Goal: Ask a question

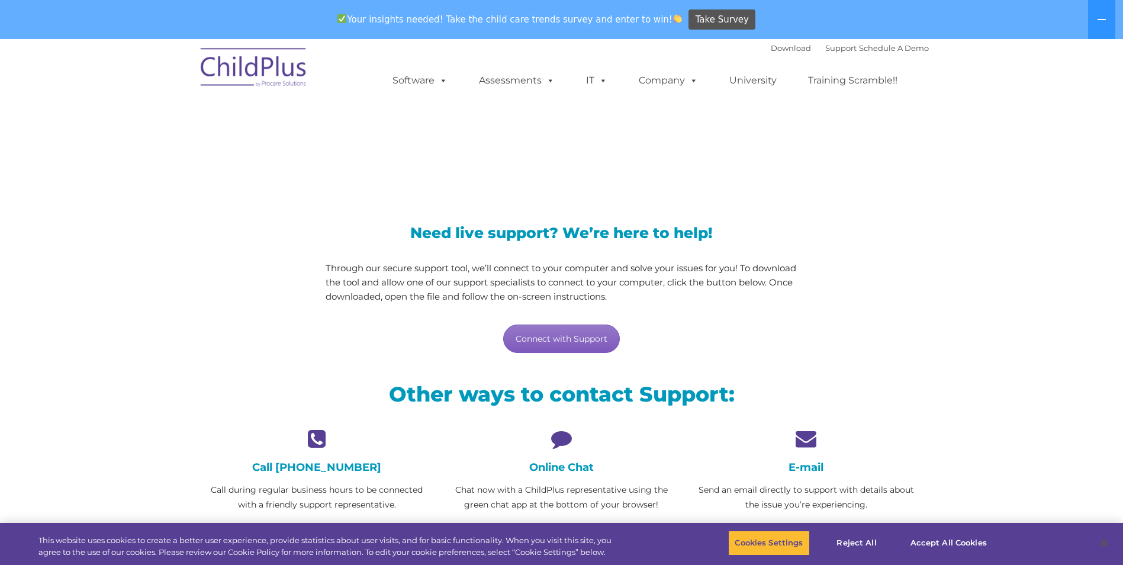
click at [566, 339] on link "Connect with Support" at bounding box center [561, 338] width 117 height 28
click at [597, 338] on link "Connect with Support" at bounding box center [561, 338] width 117 height 28
click at [560, 447] on icon at bounding box center [561, 438] width 227 height 21
click at [557, 464] on h4 "Online Chat" at bounding box center [561, 467] width 227 height 13
click at [551, 489] on p "Chat now with a ChildPlus representative using the green chat app at the bottom…" at bounding box center [561, 498] width 227 height 30
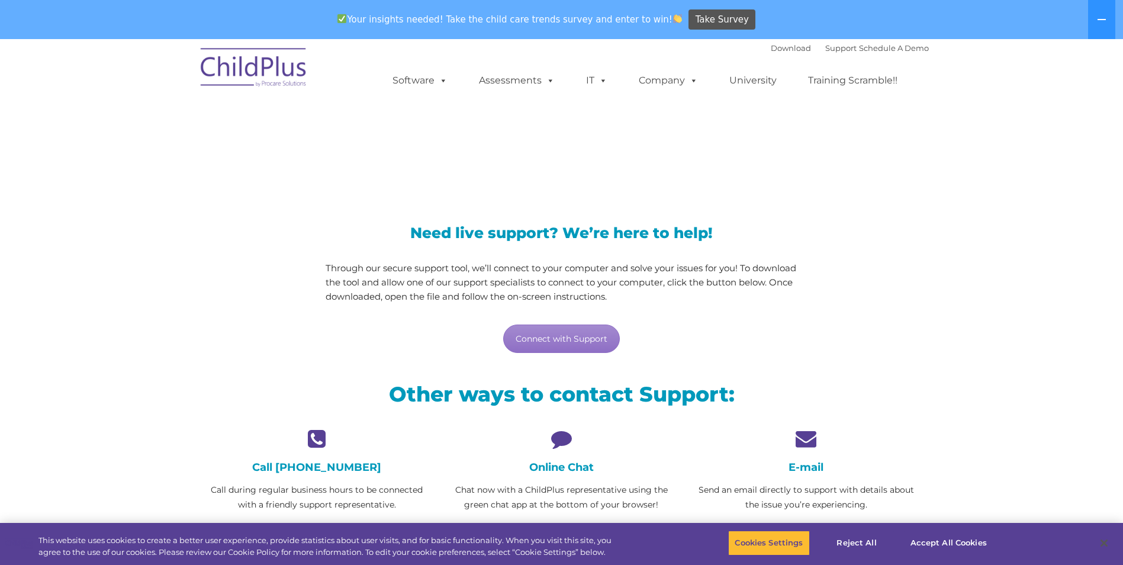
drag, startPoint x: 596, startPoint y: 470, endPoint x: 587, endPoint y: 468, distance: 8.5
click at [594, 469] on h4 "Online Chat" at bounding box center [561, 467] width 227 height 13
click at [579, 502] on p "Chat now with a ChildPlus representative using the green chat app at the bottom…" at bounding box center [561, 498] width 227 height 30
click at [558, 465] on h4 "Online Chat" at bounding box center [561, 467] width 227 height 13
drag, startPoint x: 558, startPoint y: 465, endPoint x: 561, endPoint y: 458, distance: 6.9
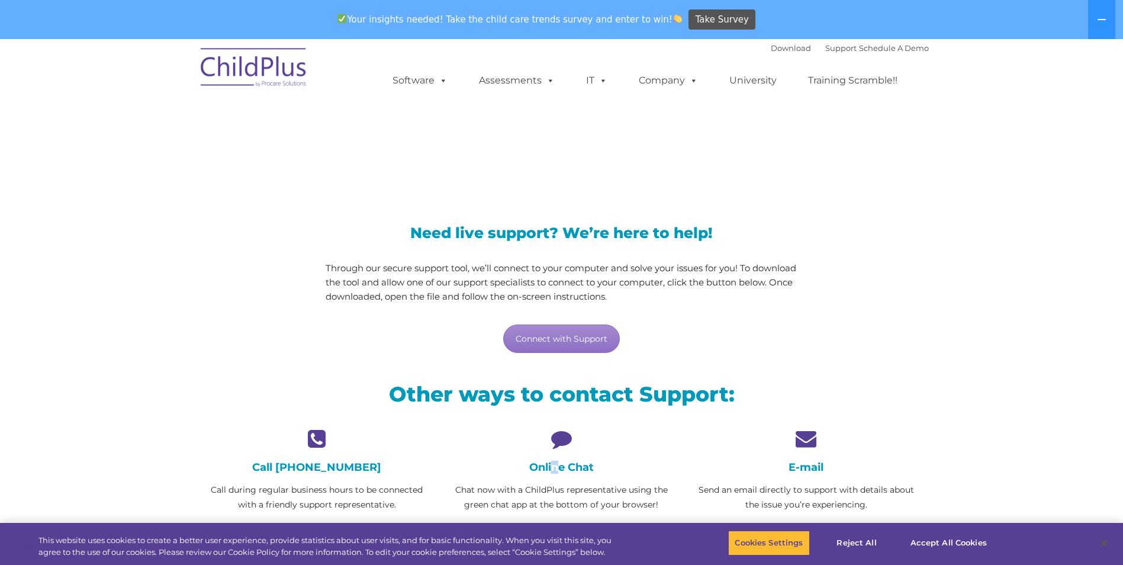
click at [561, 462] on h4 "Online Chat" at bounding box center [561, 467] width 227 height 13
click at [559, 432] on icon at bounding box center [561, 438] width 227 height 21
click at [571, 475] on div "Online Chat Chat now with a ChildPlus representative using the green chat app a…" at bounding box center [561, 470] width 227 height 84
click at [638, 500] on p "Chat now with a ChildPlus representative using the green chat app at the bottom…" at bounding box center [561, 498] width 227 height 30
click at [600, 494] on p "Chat now with a ChildPlus representative using the green chat app at the bottom…" at bounding box center [561, 498] width 227 height 30
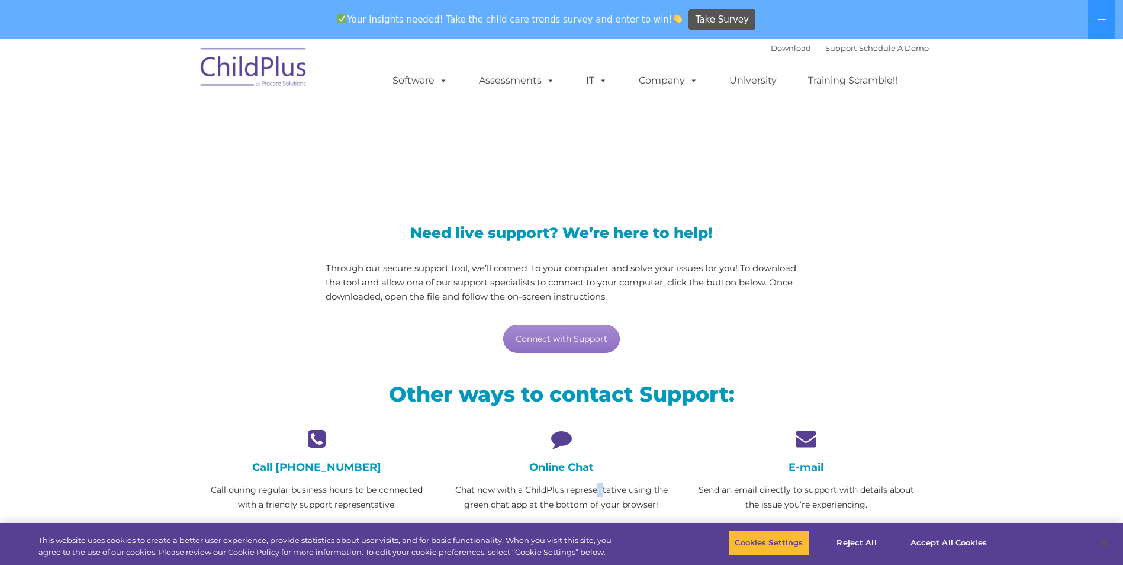
click at [599, 494] on p "Chat now with a ChildPlus representative using the green chat app at the bottom…" at bounding box center [561, 498] width 227 height 30
click at [564, 468] on h4 "Online Chat" at bounding box center [561, 467] width 227 height 13
drag, startPoint x: 473, startPoint y: 487, endPoint x: 673, endPoint y: 497, distance: 200.4
click at [673, 497] on p "Chat now with a ChildPlus representative using the green chat app at the bottom…" at bounding box center [561, 498] width 227 height 30
drag, startPoint x: 673, startPoint y: 497, endPoint x: 628, endPoint y: 512, distance: 47.8
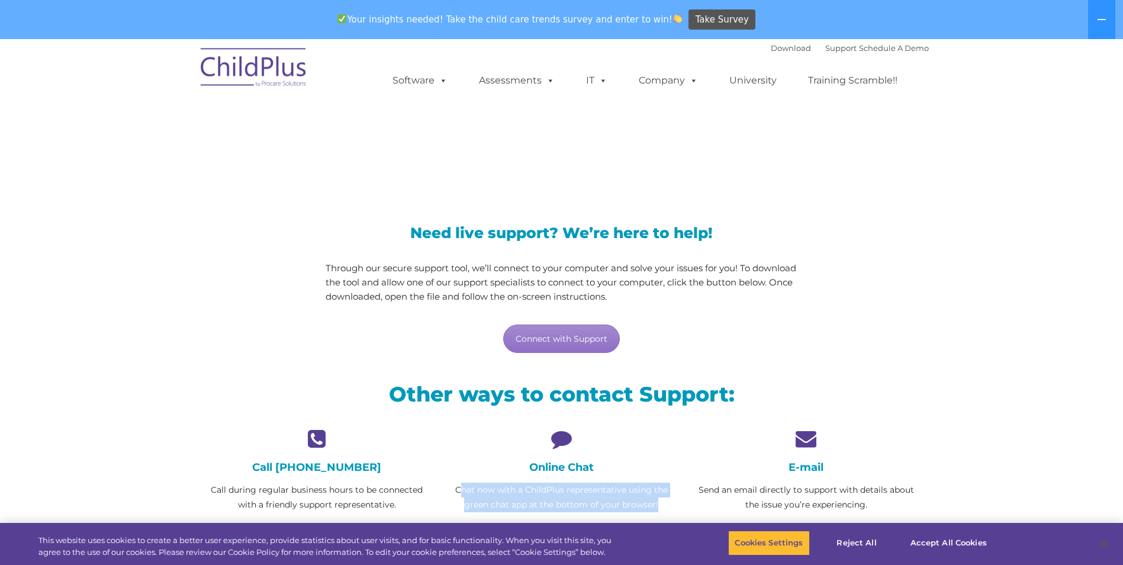
click at [628, 512] on p "Chat now with a ChildPlus representative using the green chat app at the bottom…" at bounding box center [561, 498] width 227 height 30
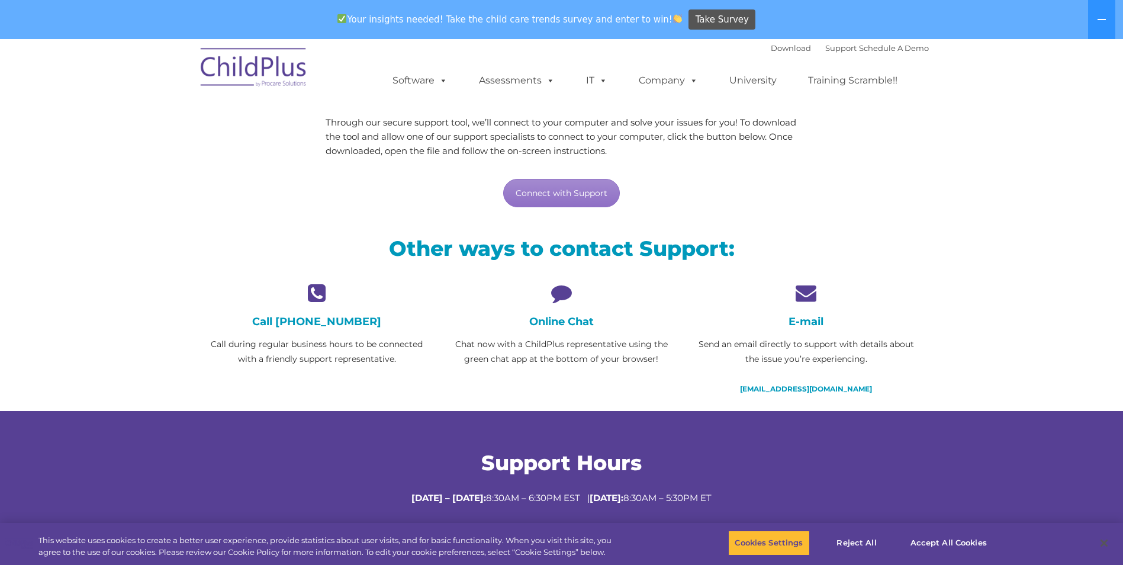
scroll to position [359, 0]
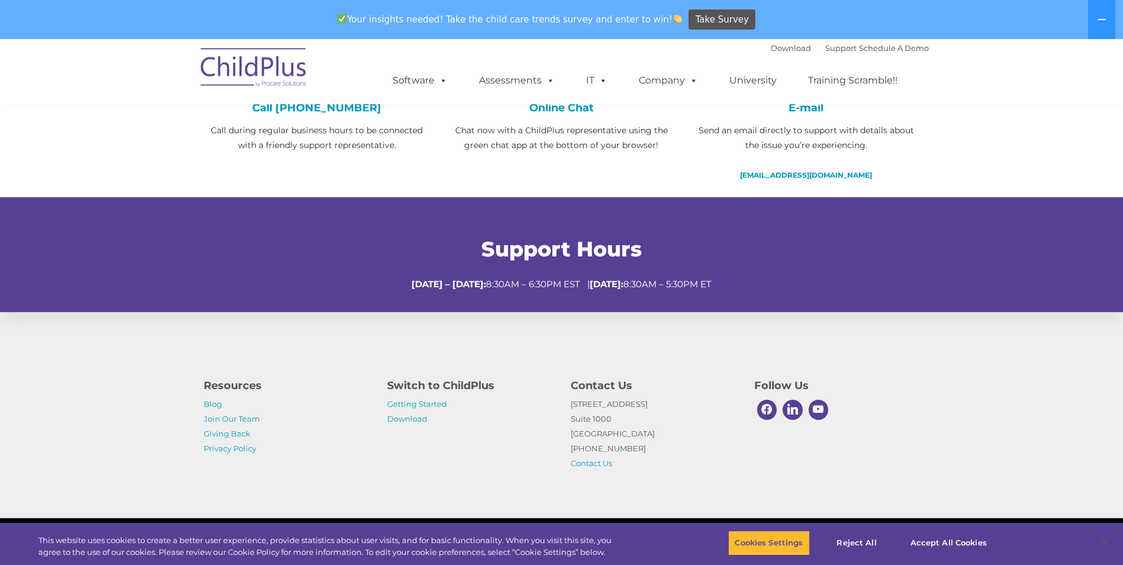
click at [562, 111] on h4 "Online Chat" at bounding box center [561, 107] width 227 height 13
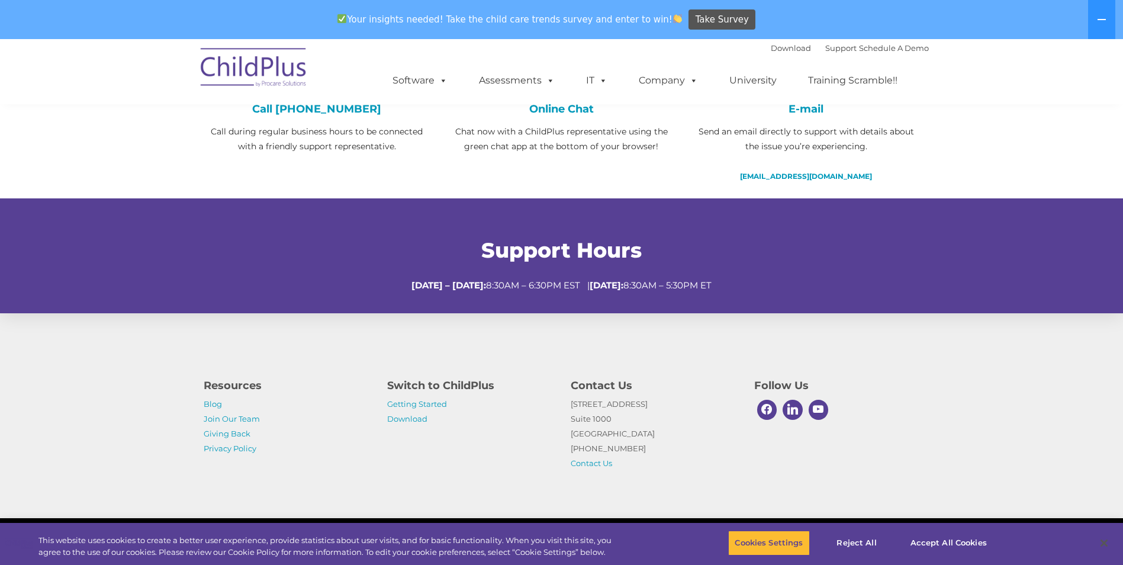
click at [559, 110] on h4 "Online Chat" at bounding box center [561, 108] width 227 height 13
drag, startPoint x: 559, startPoint y: 110, endPoint x: 547, endPoint y: 142, distance: 34.1
click at [547, 142] on p "Chat now with a ChildPlus representative using the green chat app at the bottom…" at bounding box center [561, 139] width 227 height 30
click at [549, 115] on div "Online Chat Chat now with a ChildPlus representative using the green chat app a…" at bounding box center [561, 112] width 227 height 84
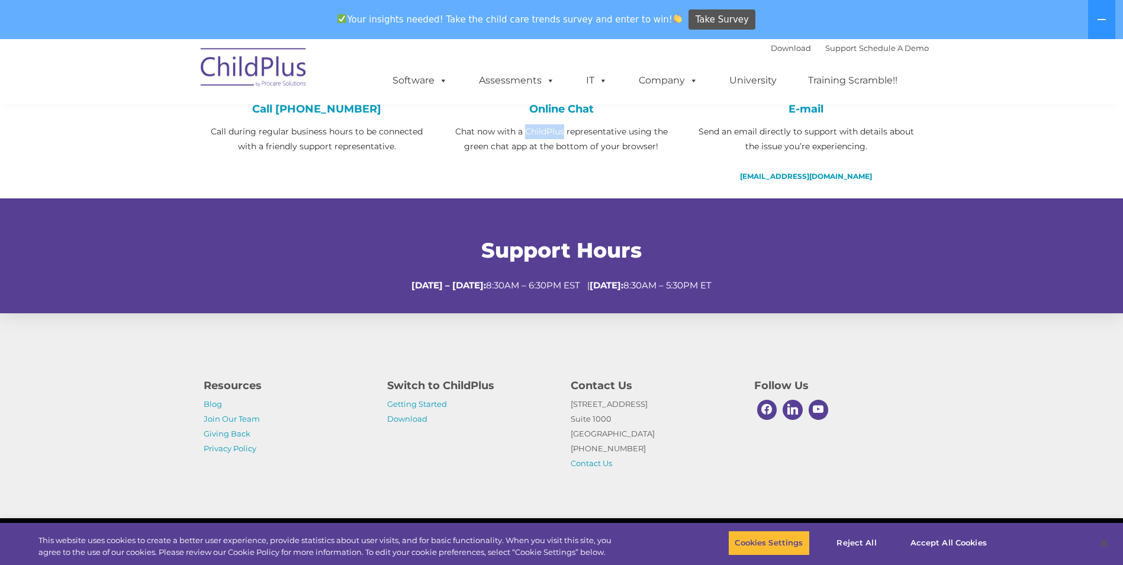
click at [554, 115] on div "Online Chat Chat now with a ChildPlus representative using the green chat app a…" at bounding box center [561, 112] width 227 height 84
drag, startPoint x: 554, startPoint y: 115, endPoint x: 577, endPoint y: 106, distance: 24.7
click at [577, 106] on h4 "Online Chat" at bounding box center [561, 108] width 227 height 13
click at [573, 123] on div "Online Chat Chat now with a ChildPlus representative using the green chat app a…" at bounding box center [561, 112] width 227 height 84
click at [548, 153] on p "Chat now with a ChildPlus representative using the green chat app at the bottom…" at bounding box center [561, 139] width 227 height 30
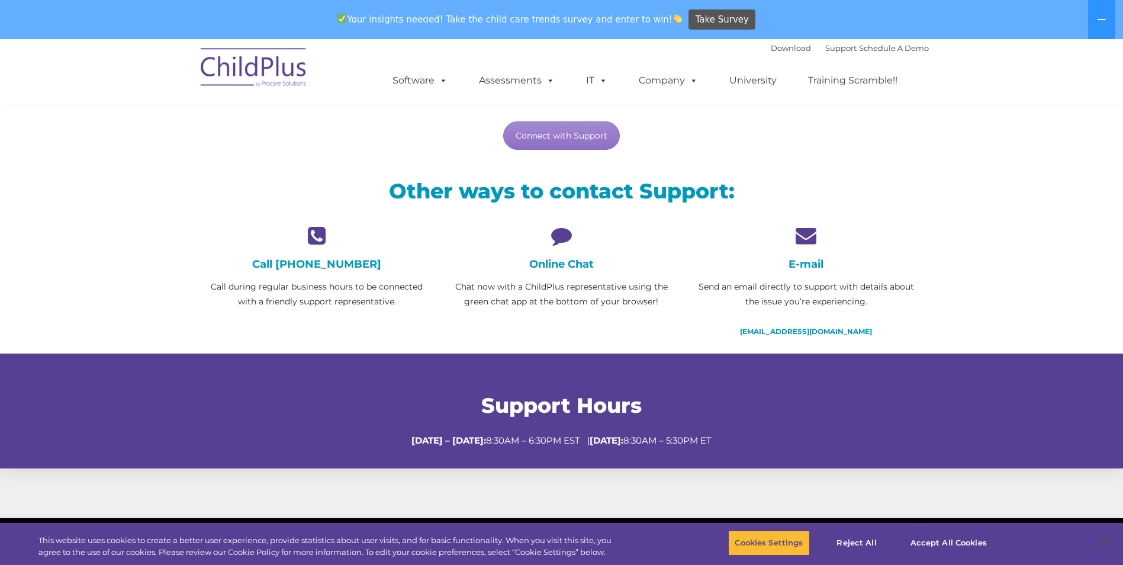
scroll to position [205, 0]
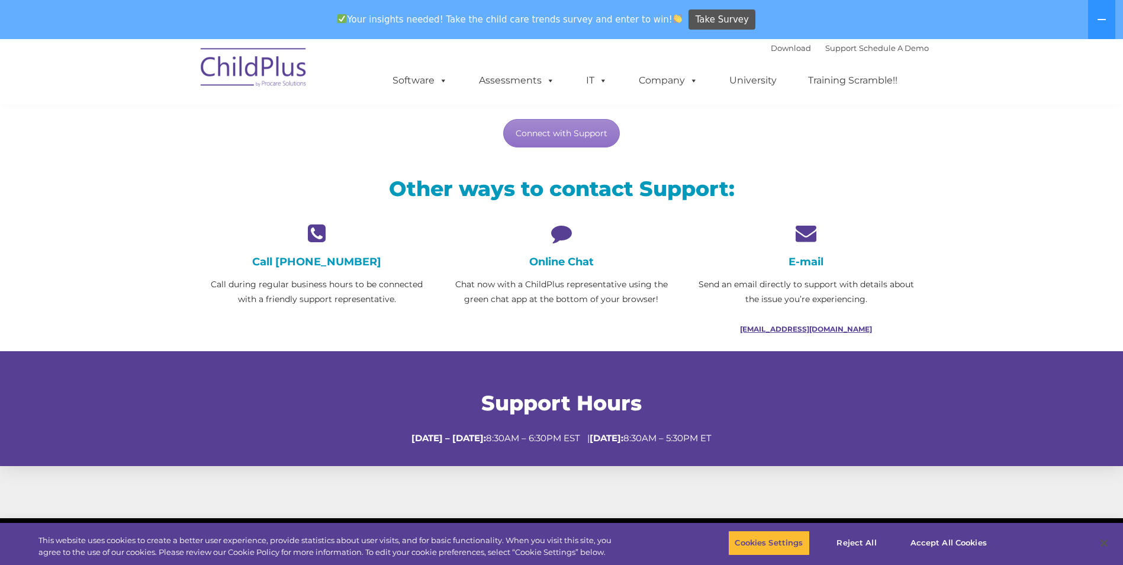
click at [801, 330] on link "[EMAIL_ADDRESS][DOMAIN_NAME]" at bounding box center [806, 328] width 132 height 9
drag, startPoint x: 883, startPoint y: 327, endPoint x: 692, endPoint y: 323, distance: 190.7
click at [692, 323] on div "E-mail Send an email directly to support with details about the issue you’re ex…" at bounding box center [806, 287] width 245 height 128
copy link "[EMAIL_ADDRESS][DOMAIN_NAME]"
